Goal: Task Accomplishment & Management: Complete application form

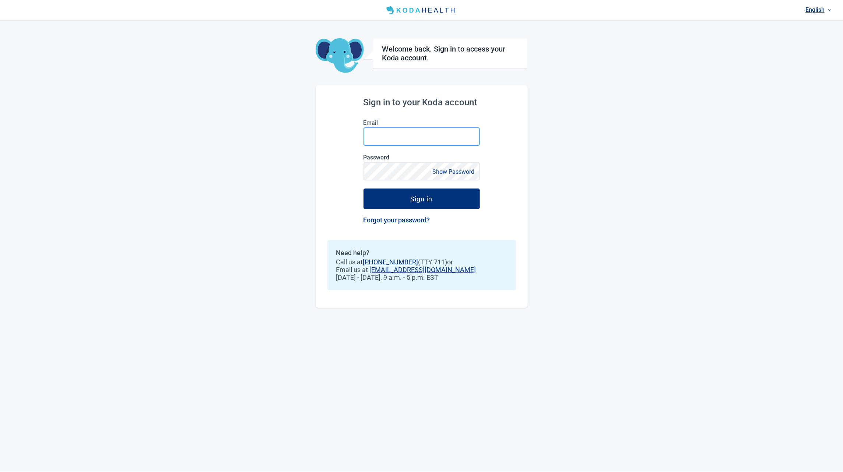
click at [391, 139] on input "Email" at bounding box center [422, 136] width 116 height 18
type input "krystal@kodahealthcare.com"
click at [451, 171] on button "Show Password" at bounding box center [454, 172] width 46 height 10
click at [462, 194] on button "Sign in" at bounding box center [422, 199] width 116 height 21
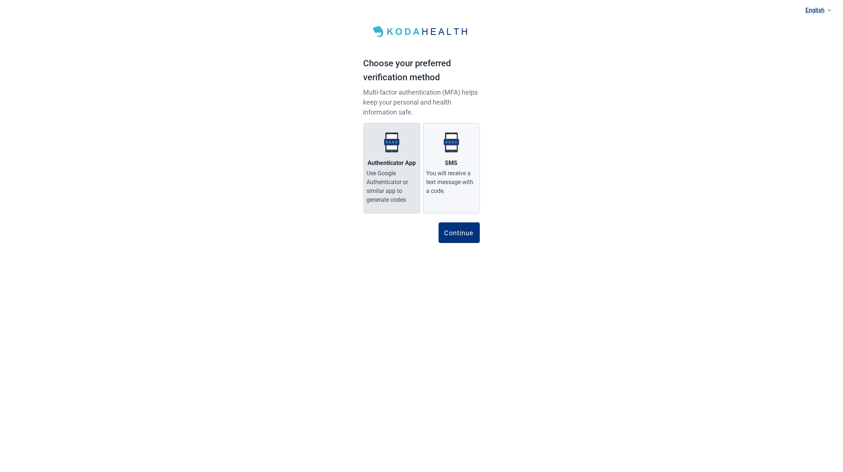
click at [397, 183] on div "Use Google Authenticator or similar app to generate codes" at bounding box center [392, 186] width 50 height 35
click at [0, 0] on input "Authenticator App Use Google Authenticator or similar app to generate codes" at bounding box center [0, 0] width 0 height 0
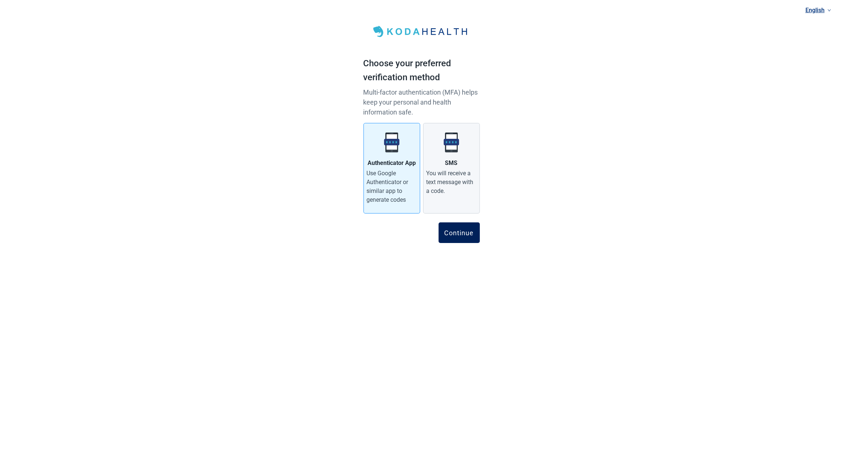
click at [450, 232] on div "Continue" at bounding box center [459, 232] width 29 height 7
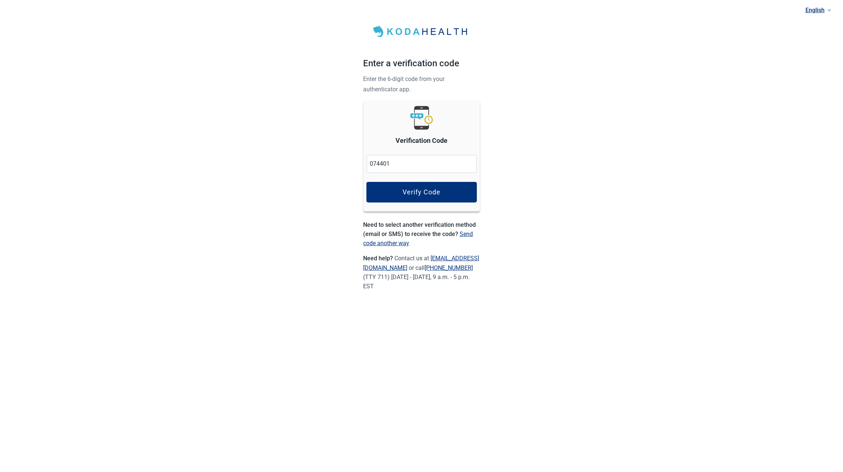
type input "074401"
drag, startPoint x: 401, startPoint y: 165, endPoint x: 360, endPoint y: 161, distance: 41.2
click at [360, 161] on div "English Enter a verification code Enter the 6-digit code from your authenticato…" at bounding box center [422, 157] width 134 height 315
click at [407, 190] on div "Verify Code" at bounding box center [422, 192] width 38 height 7
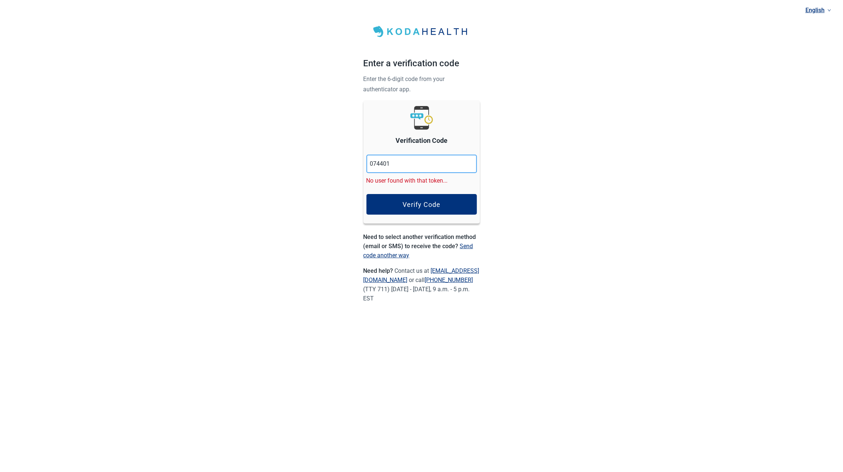
drag, startPoint x: 402, startPoint y: 165, endPoint x: 309, endPoint y: 157, distance: 93.9
click at [309, 157] on div "English Enter a verification code Enter the 6-digit code from your authenticato…" at bounding box center [421, 163] width 843 height 327
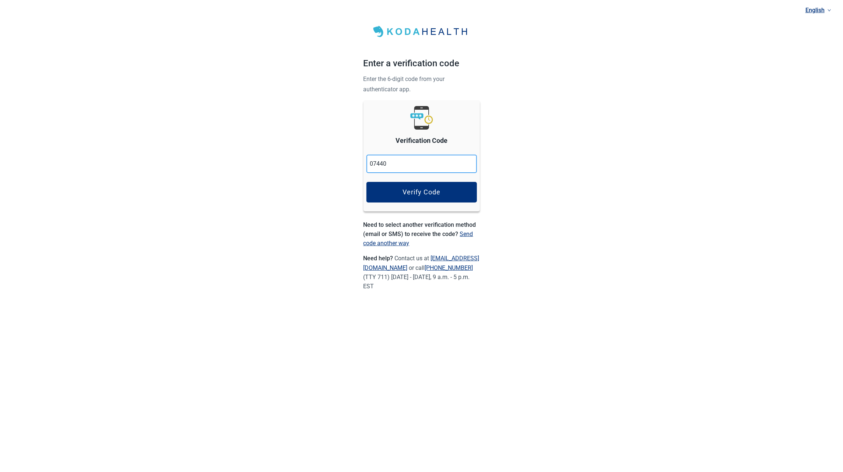
type input "074401"
click at [412, 189] on div "Verify Code" at bounding box center [422, 192] width 38 height 7
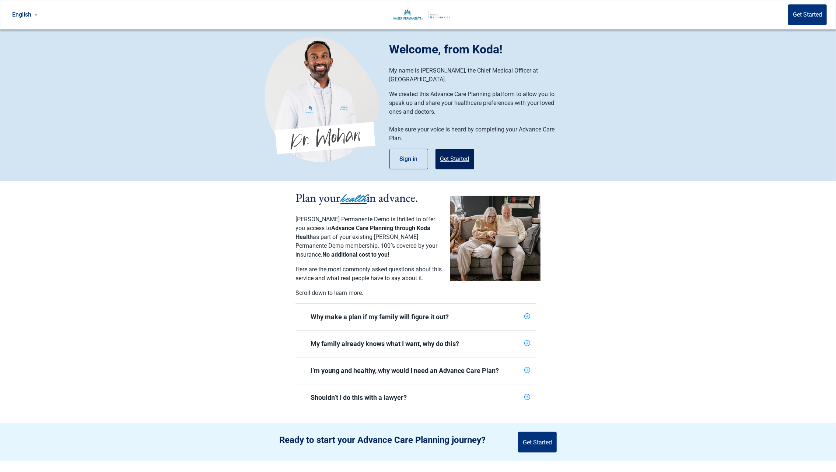
click at [448, 149] on button "Get Started" at bounding box center [454, 159] width 39 height 21
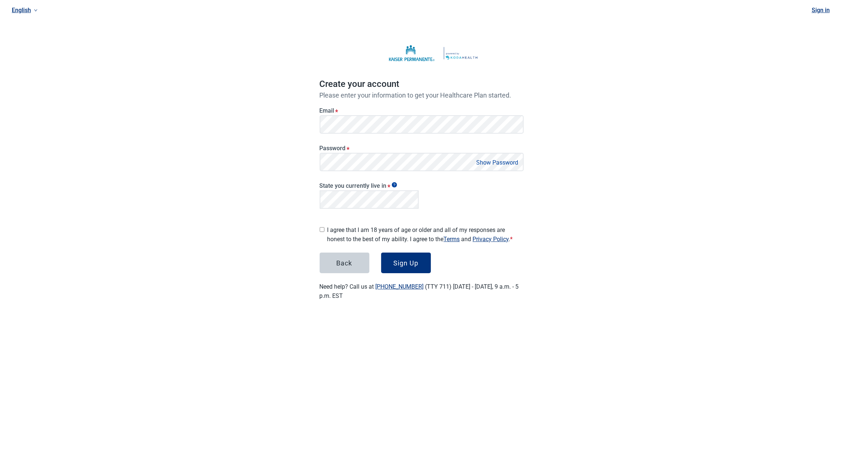
click at [492, 163] on button "Show Password" at bounding box center [498, 163] width 46 height 10
drag, startPoint x: 344, startPoint y: 213, endPoint x: 327, endPoint y: 220, distance: 18.7
click at [344, 212] on div "[US_STATE]" at bounding box center [370, 216] width 90 height 8
click at [322, 223] on div "Main content" at bounding box center [322, 229] width 5 height 12
click at [322, 227] on input "I agree that I am 18 years of age or older and all of my responses are honest t…" at bounding box center [322, 229] width 5 height 5
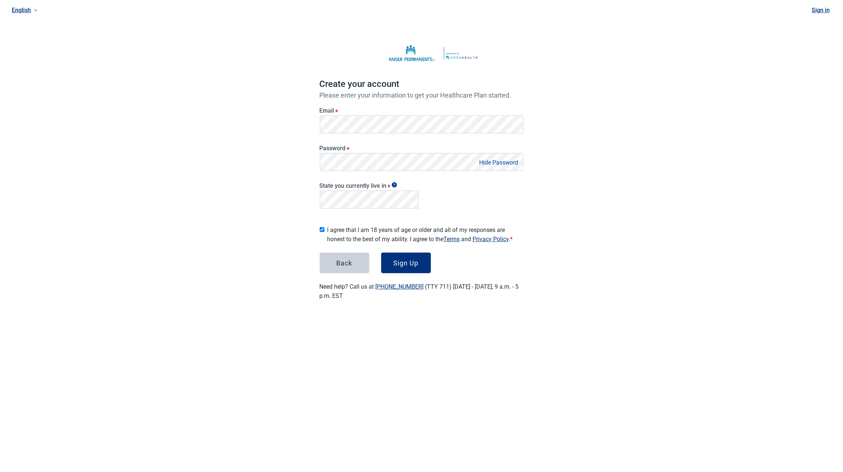
checkbox input "true"
click at [400, 259] on div "Sign Up" at bounding box center [405, 262] width 25 height 7
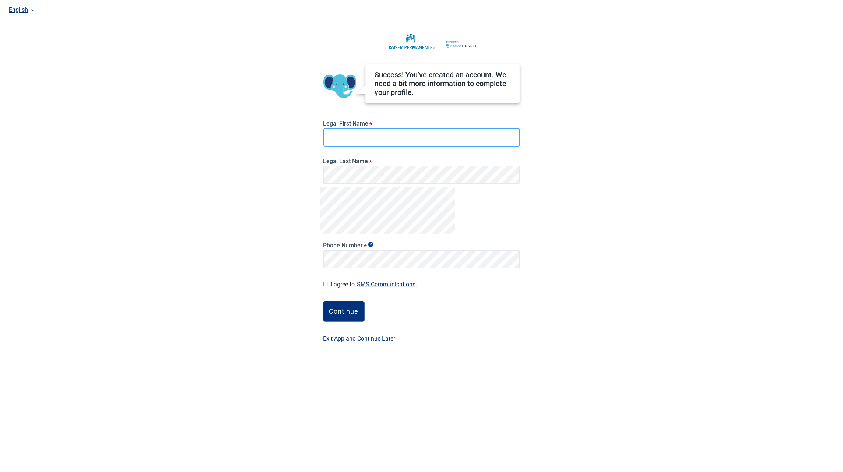
click at [329, 134] on input "Legal First Name *" at bounding box center [421, 137] width 197 height 18
type input "[PERSON_NAME]"
click at [329, 283] on div "I agree to SMS Communications. I hereby consent and state my preference to have…" at bounding box center [421, 285] width 197 height 10
click at [326, 281] on div at bounding box center [325, 284] width 5 height 9
click at [325, 284] on input "I agree to SMS Communications." at bounding box center [325, 284] width 5 height 5
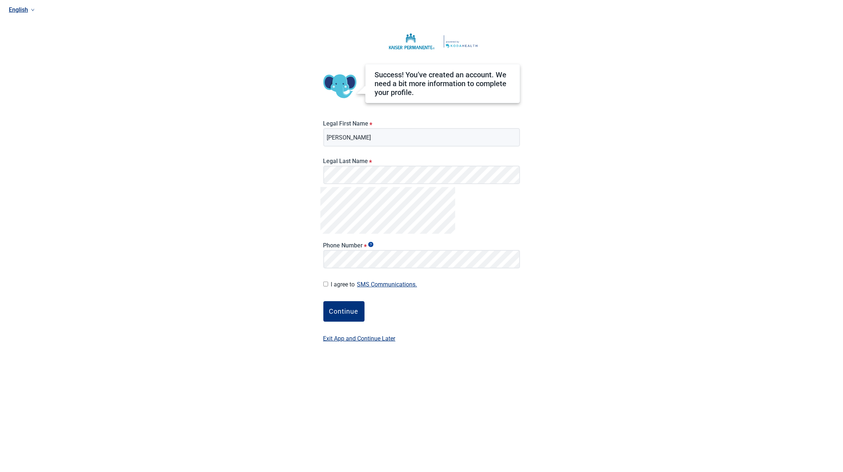
checkbox input "true"
click at [348, 313] on div "Continue" at bounding box center [343, 311] width 29 height 7
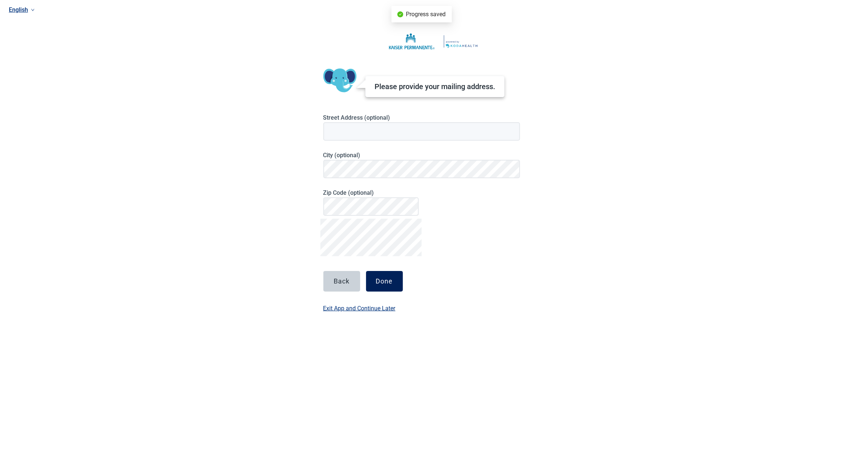
click at [385, 281] on div "Done" at bounding box center [384, 281] width 17 height 7
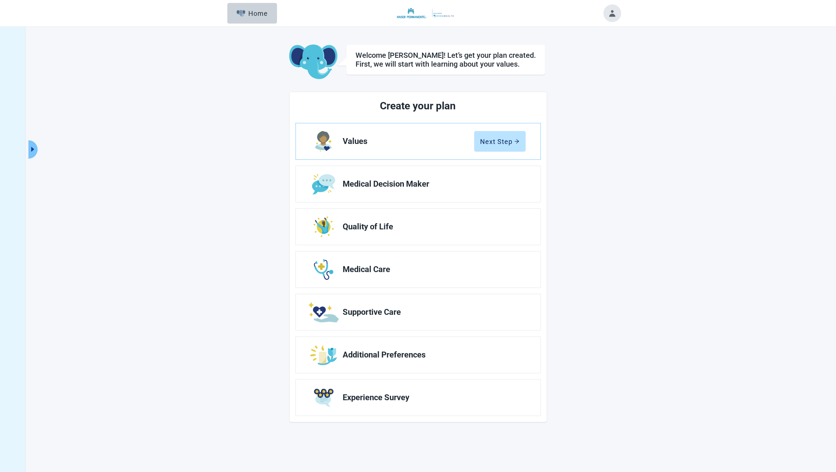
click at [616, 8] on button "Toggle account menu" at bounding box center [612, 13] width 18 height 18
click at [605, 44] on span "My Profile" at bounding box center [600, 43] width 27 height 7
